Goal: Navigation & Orientation: Understand site structure

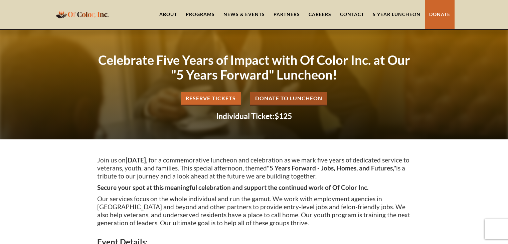
scroll to position [139, 0]
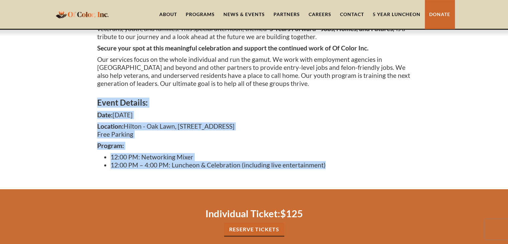
click at [196, 11] on div "Programs" at bounding box center [200, 14] width 38 height 29
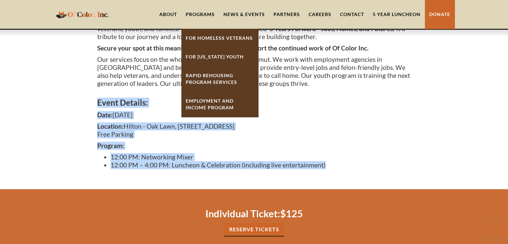
click at [171, 10] on link "About" at bounding box center [168, 14] width 26 height 29
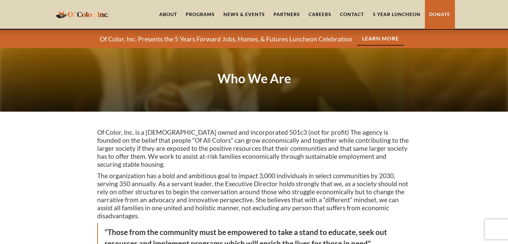
click at [174, 15] on link "About" at bounding box center [168, 14] width 26 height 29
click at [281, 14] on link "Partners" at bounding box center [286, 14] width 35 height 29
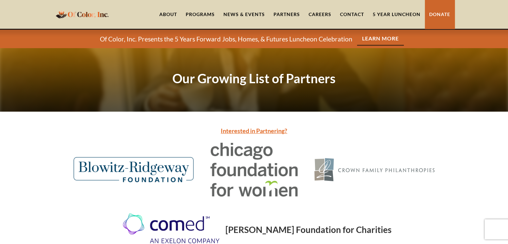
click at [172, 9] on link "About" at bounding box center [168, 14] width 26 height 29
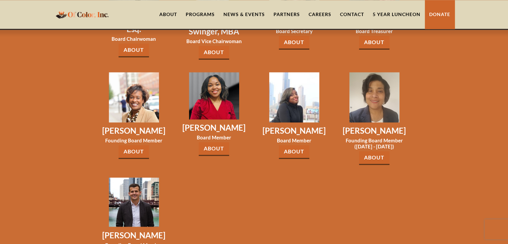
scroll to position [1058, 0]
